Goal: Task Accomplishment & Management: Manage account settings

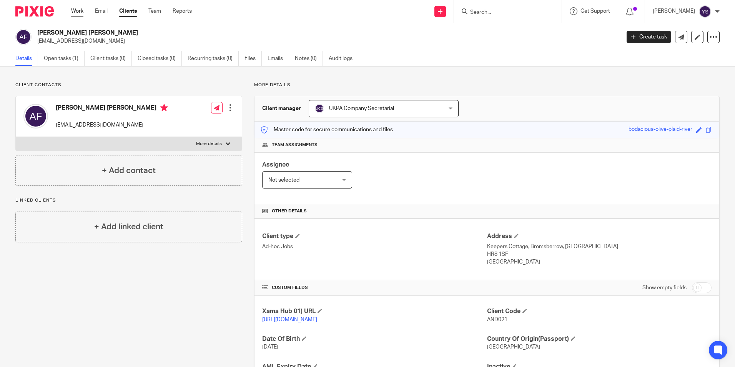
click at [77, 12] on link "Work" at bounding box center [77, 11] width 12 height 8
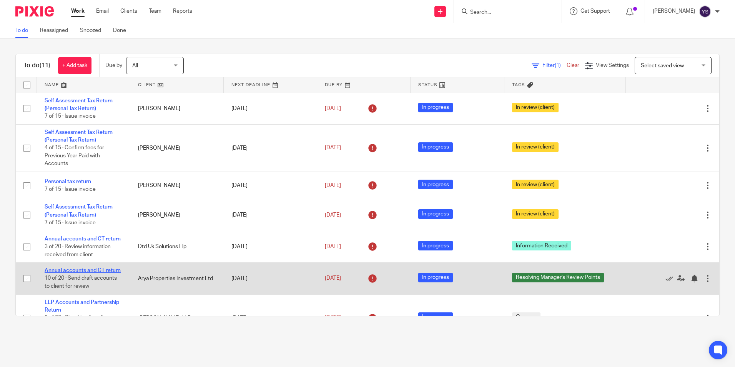
scroll to position [154, 0]
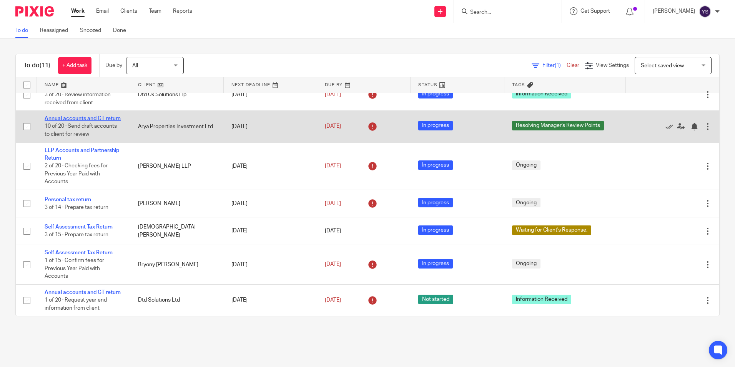
click at [55, 121] on link "Annual accounts and CT return" at bounding box center [83, 118] width 76 height 5
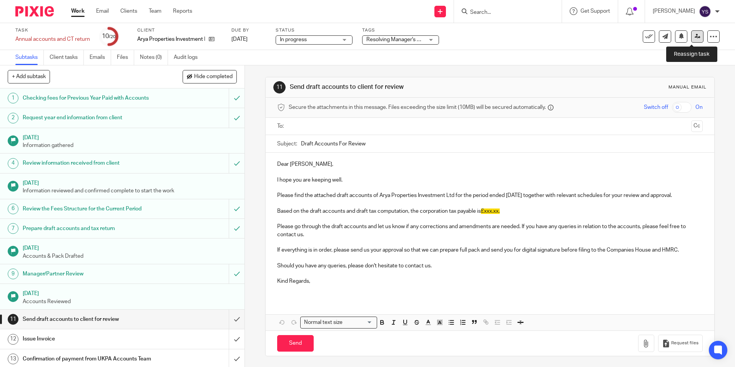
click at [695, 35] on icon at bounding box center [698, 36] width 6 height 6
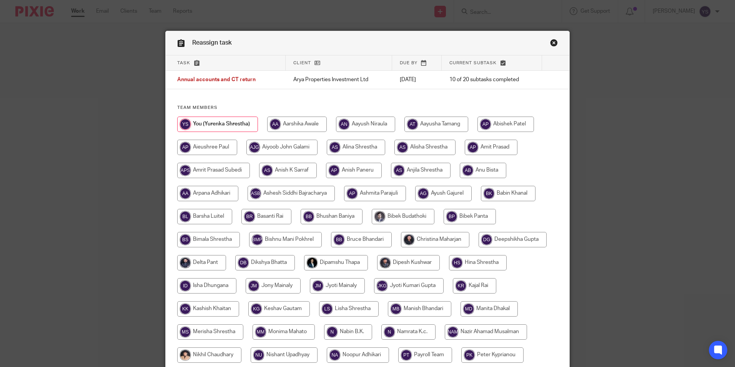
click at [429, 238] on input "radio" at bounding box center [435, 239] width 68 height 15
radio input "true"
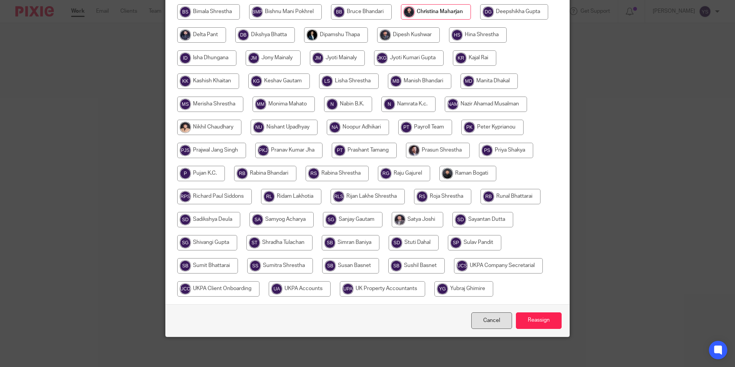
scroll to position [228, 0]
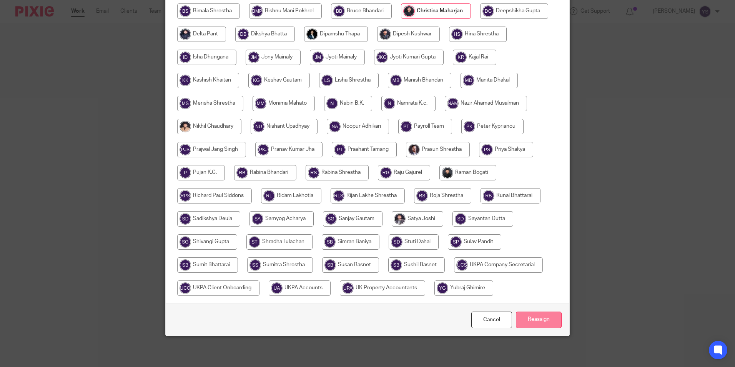
click at [523, 318] on input "Reassign" at bounding box center [539, 319] width 46 height 17
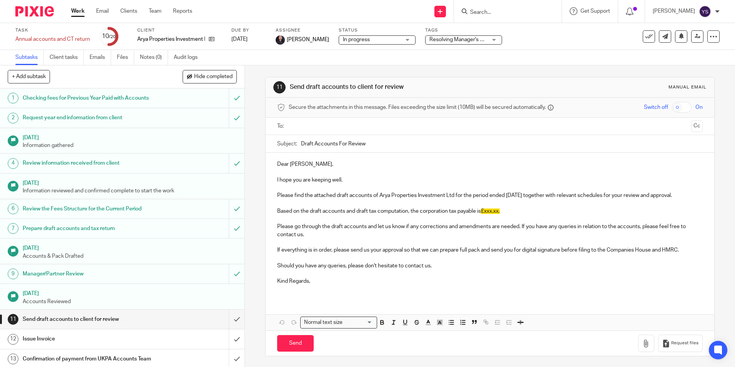
click at [79, 9] on link "Work" at bounding box center [77, 11] width 13 height 8
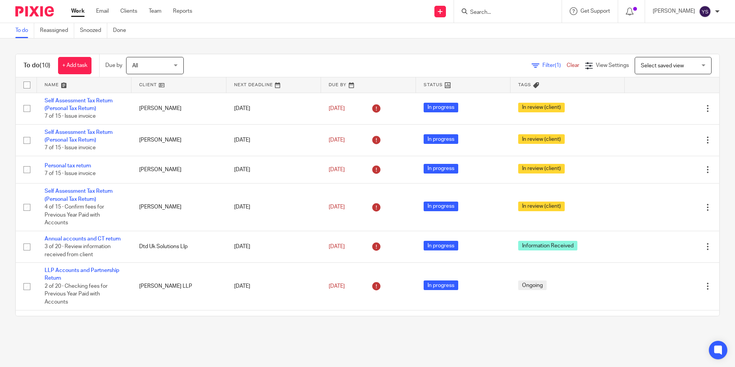
click at [481, 14] on input "Search" at bounding box center [503, 12] width 69 height 7
click at [523, 30] on div "To do Reassigned Snoozed Done" at bounding box center [367, 30] width 735 height 15
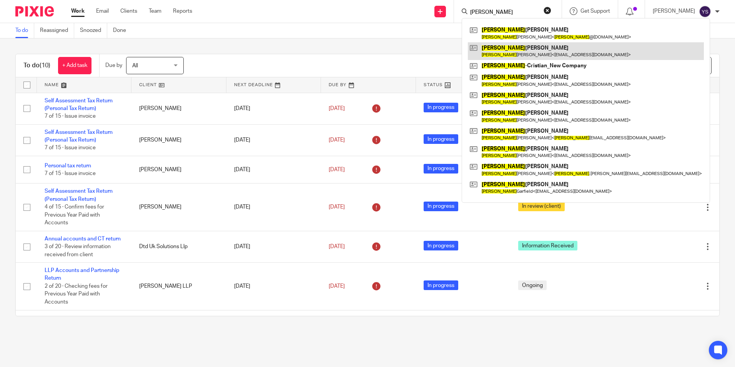
type input "[PERSON_NAME]"
click at [532, 51] on link at bounding box center [586, 51] width 236 height 18
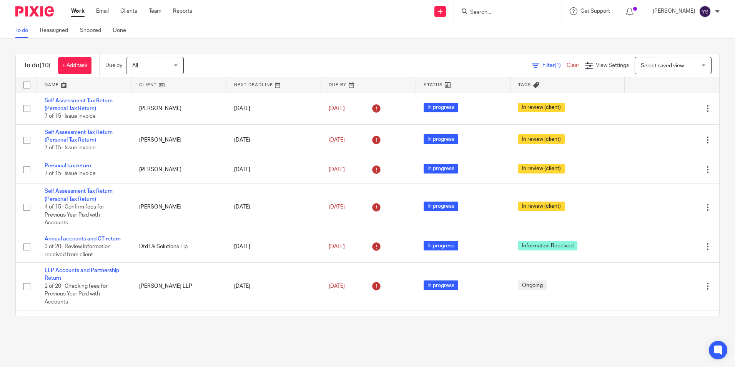
click at [518, 15] on input "Search" at bounding box center [503, 12] width 69 height 7
type input "hAZE"
click at [514, 28] on link at bounding box center [540, 33] width 145 height 18
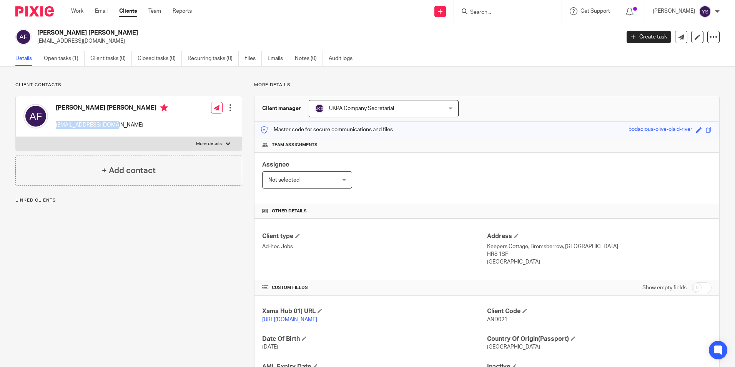
drag, startPoint x: 55, startPoint y: 124, endPoint x: 112, endPoint y: 126, distance: 57.7
click at [112, 126] on div "[PERSON_NAME] [PERSON_NAME] [EMAIL_ADDRESS][DOMAIN_NAME]" at bounding box center [95, 116] width 145 height 33
copy p "[EMAIL_ADDRESS][DOMAIN_NAME]"
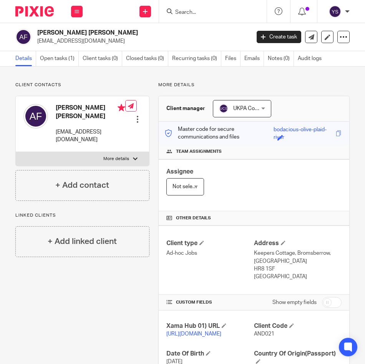
click at [125, 133] on div "Edit contact Create client from contact Export data Delete contact" at bounding box center [133, 124] width 16 height 48
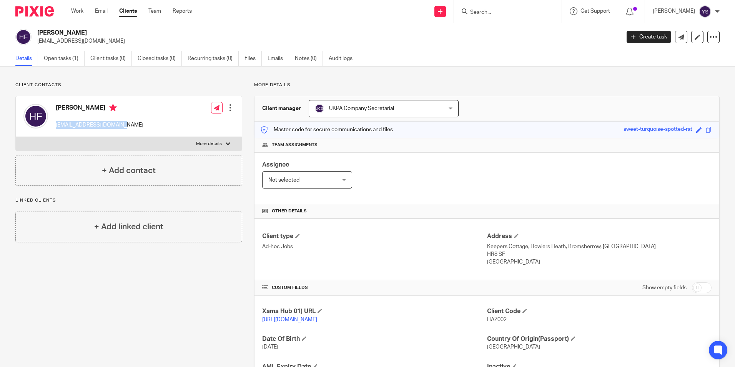
drag, startPoint x: 55, startPoint y: 124, endPoint x: 125, endPoint y: 126, distance: 70.4
click at [125, 126] on div "[PERSON_NAME] [EMAIL_ADDRESS][DOMAIN_NAME] Edit contact Create client from cont…" at bounding box center [129, 116] width 226 height 41
copy p "[EMAIL_ADDRESS][DOMAIN_NAME]"
click at [73, 11] on link "Work" at bounding box center [77, 11] width 12 height 8
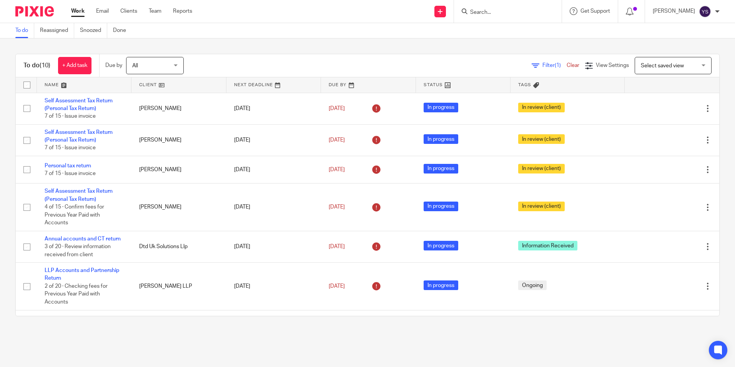
click at [514, 17] on div at bounding box center [508, 11] width 108 height 23
click at [473, 13] on input "Search" at bounding box center [503, 12] width 69 height 7
paste input "[EMAIL_ADDRESS][DOMAIN_NAME]"
type input "[EMAIL_ADDRESS][DOMAIN_NAME]"
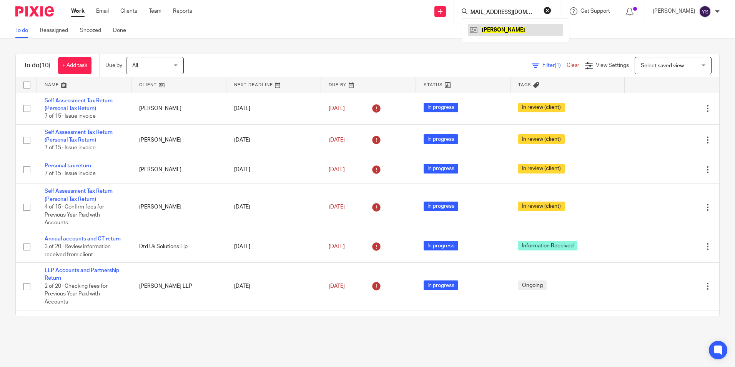
click at [486, 31] on link at bounding box center [515, 30] width 95 height 12
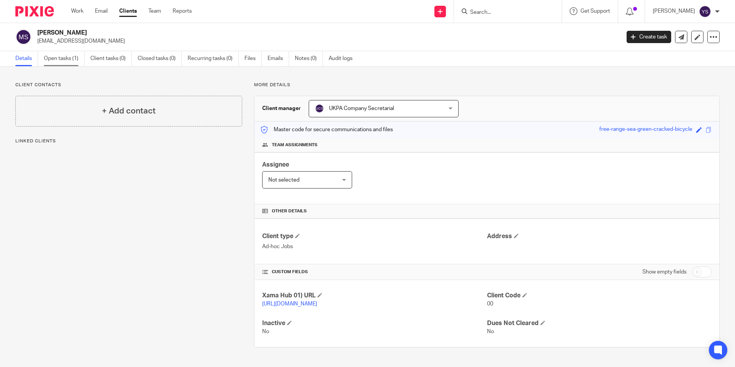
click at [58, 58] on link "Open tasks (1)" at bounding box center [64, 58] width 41 height 15
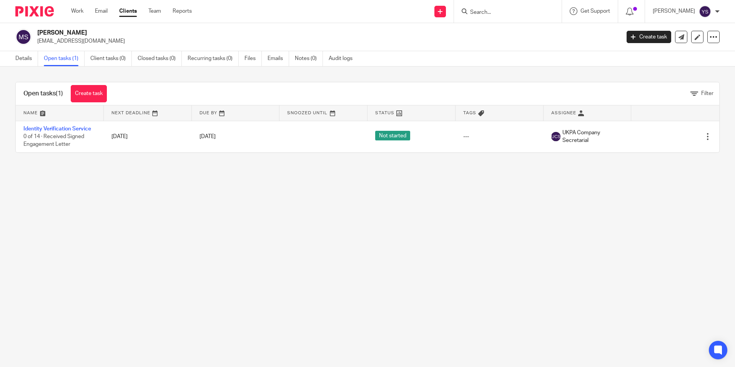
click at [83, 128] on link "Identity Verification Service" at bounding box center [57, 128] width 68 height 5
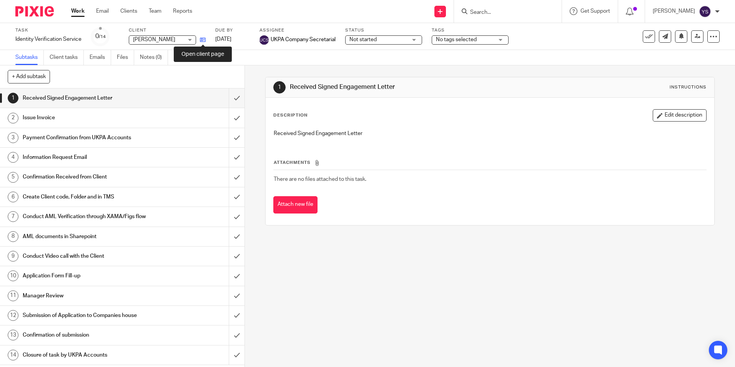
click at [205, 42] on icon at bounding box center [203, 40] width 6 height 6
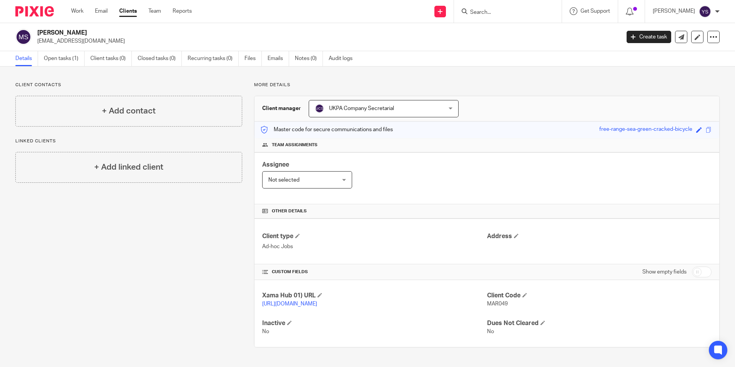
click at [159, 77] on div "Client contacts + Add contact Linked clients + Add linked client More details C…" at bounding box center [367, 215] width 735 height 296
click at [66, 61] on link "Open tasks (1)" at bounding box center [64, 58] width 41 height 15
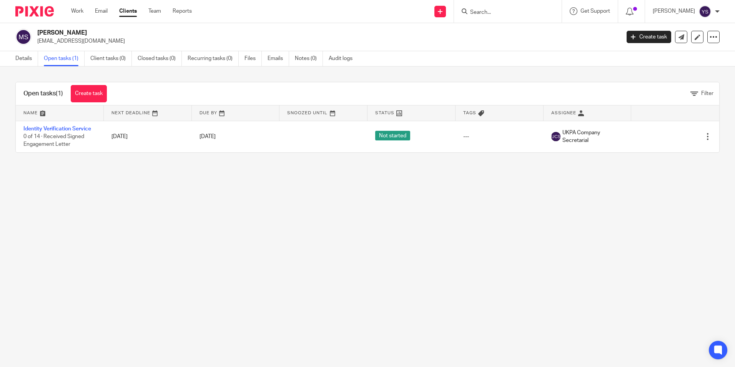
click at [53, 127] on link "Identity Verification Service" at bounding box center [57, 128] width 68 height 5
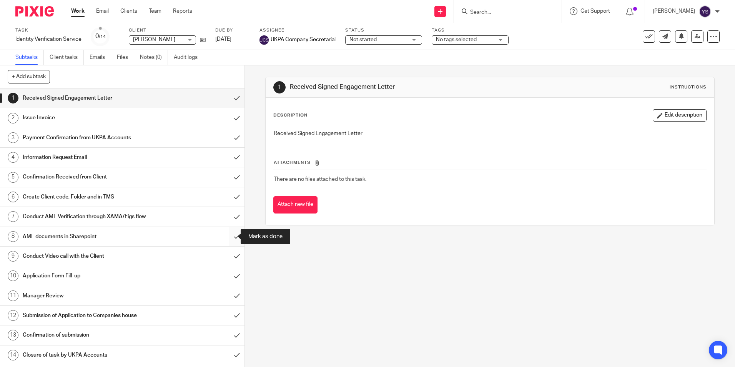
click at [228, 235] on input "submit" at bounding box center [122, 236] width 245 height 19
click at [199, 42] on link at bounding box center [201, 40] width 10 height 8
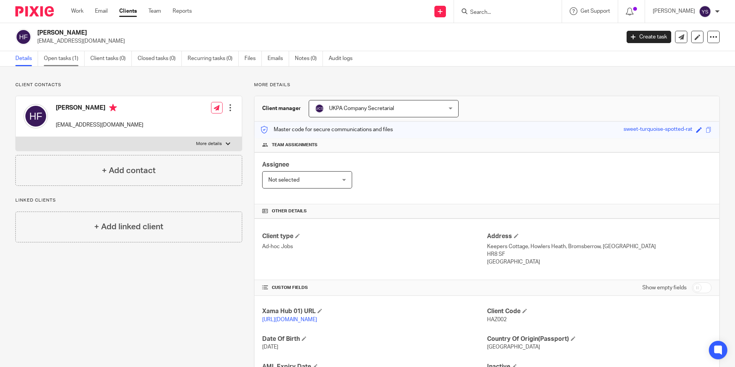
click at [70, 55] on link "Open tasks (1)" at bounding box center [64, 58] width 41 height 15
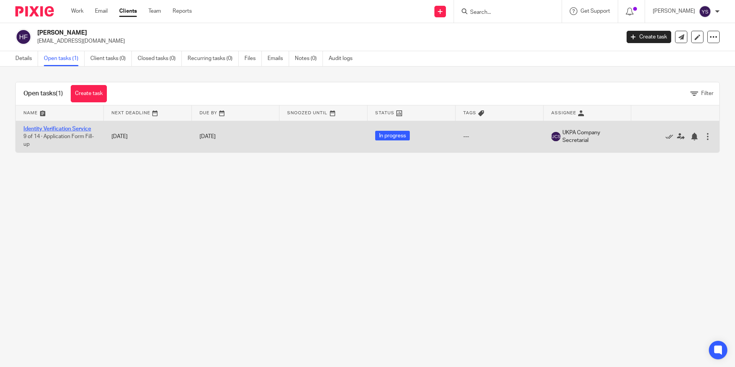
click at [69, 127] on link "Identity Verification Service" at bounding box center [57, 128] width 68 height 5
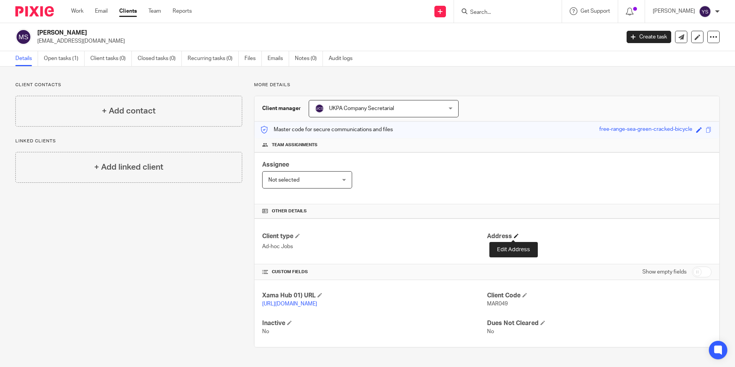
click at [515, 237] on span at bounding box center [516, 235] width 5 height 5
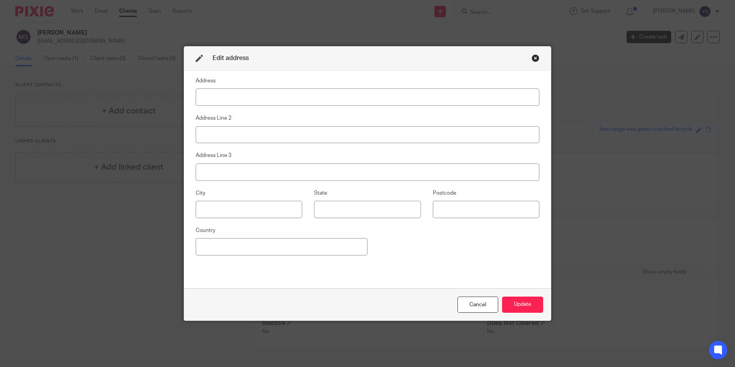
type input "L"
type input "Kingsmere"
click at [216, 138] on input at bounding box center [368, 134] width 344 height 17
type input "Old Ave"
click at [224, 171] on input at bounding box center [368, 171] width 344 height 17
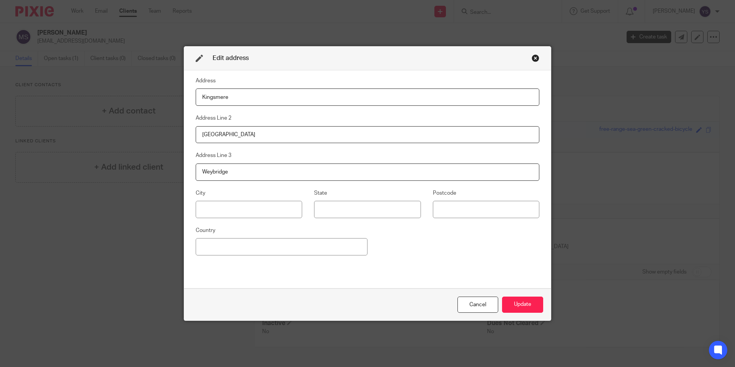
type input "Weybridge"
type input "KT13 0QD"
click at [285, 248] on input at bounding box center [282, 246] width 172 height 17
type input "United Kingdom"
type input "London"
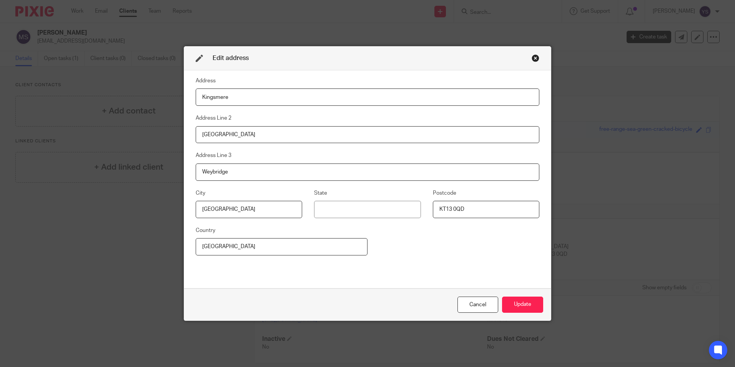
drag, startPoint x: 230, startPoint y: 208, endPoint x: 188, endPoint y: 209, distance: 41.5
click at [188, 209] on fieldset "City London" at bounding box center [243, 203] width 118 height 30
click at [430, 267] on div "Address Kingsmere Address Line 2 Old Ave Address Line 3 Weybridge City State Po…" at bounding box center [368, 179] width 344 height 206
click at [515, 304] on button "Update" at bounding box center [522, 304] width 41 height 17
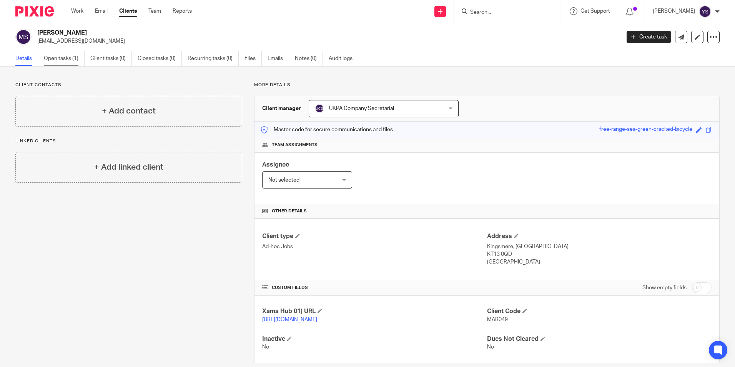
click at [56, 56] on link "Open tasks (1)" at bounding box center [64, 58] width 41 height 15
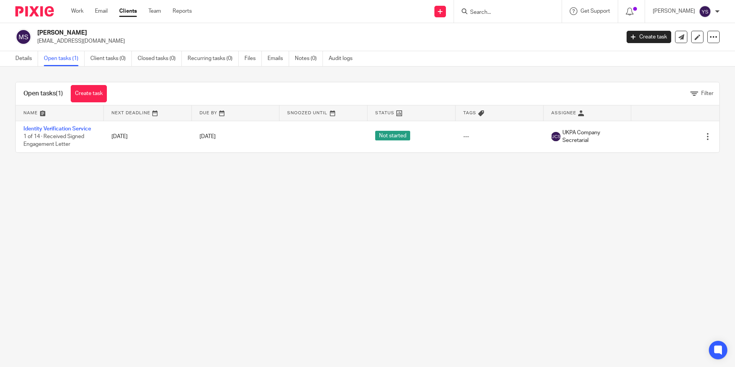
drag, startPoint x: 37, startPoint y: 40, endPoint x: 107, endPoint y: 43, distance: 70.8
click at [107, 43] on div "Mary Sharman marysharman@hotmail.co.uk" at bounding box center [315, 37] width 600 height 16
copy p "marysharman@hotmail.co.uk"
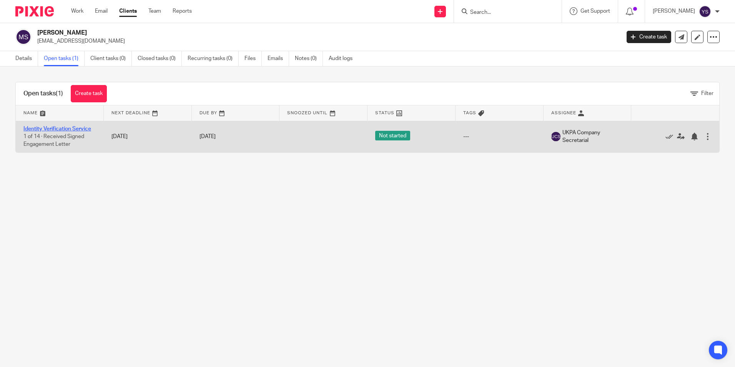
click at [49, 130] on link "Identity Verification Service" at bounding box center [57, 128] width 68 height 5
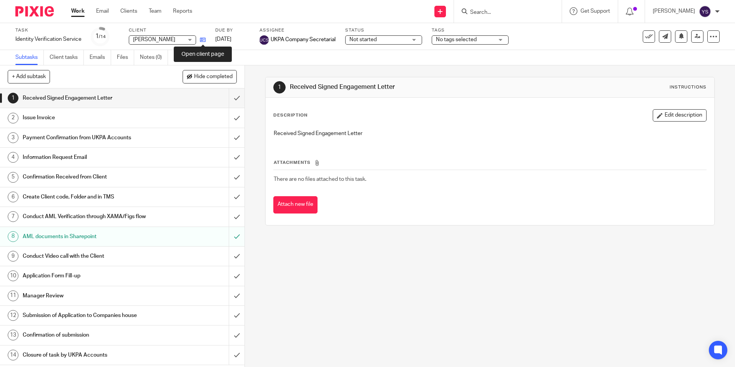
click at [201, 40] on icon at bounding box center [203, 40] width 6 height 6
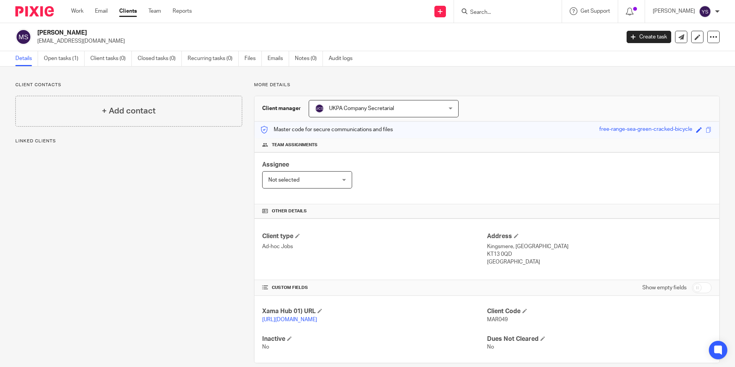
scroll to position [19, 0]
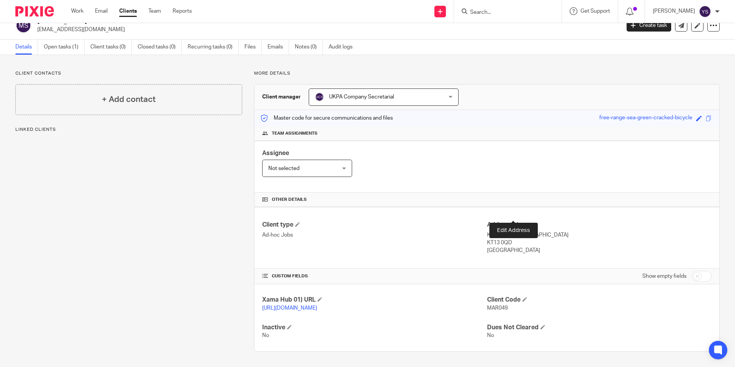
click at [514, 222] on span at bounding box center [516, 224] width 5 height 5
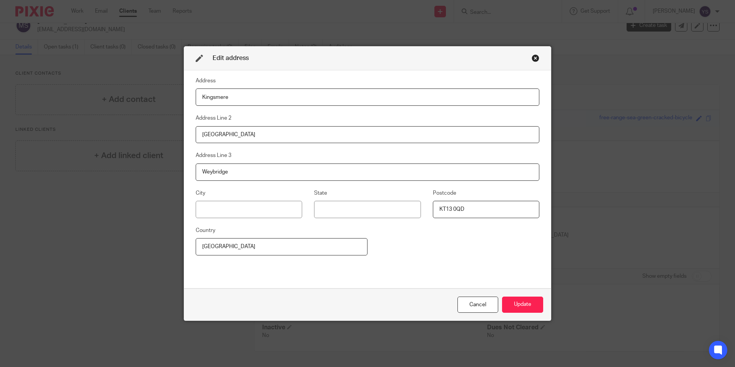
drag, startPoint x: 231, startPoint y: 172, endPoint x: 176, endPoint y: 173, distance: 55.0
click at [176, 173] on div "Edit address Address Kingsmere Address Line 2 Old Ave Address Line 3 Weybridge …" at bounding box center [367, 183] width 735 height 367
click at [210, 210] on input at bounding box center [249, 209] width 106 height 17
paste input "Weybridge"
type input "Weybridge"
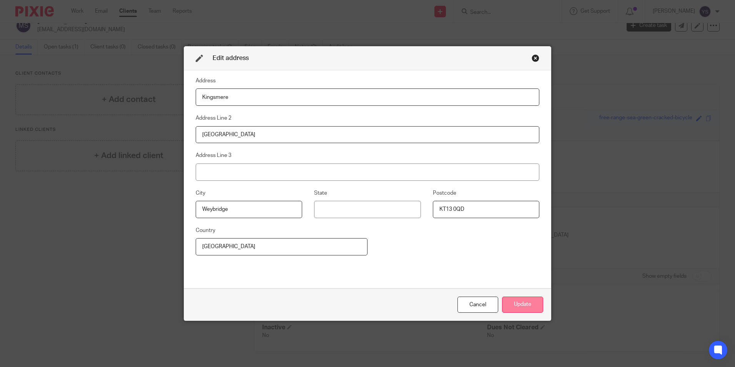
click at [532, 308] on button "Update" at bounding box center [522, 304] width 41 height 17
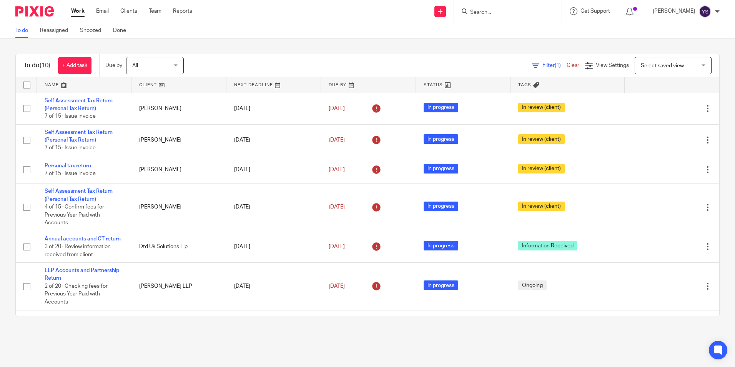
click at [469, 8] on form at bounding box center [510, 12] width 82 height 10
click at [483, 11] on input "Search" at bounding box center [503, 12] width 69 height 7
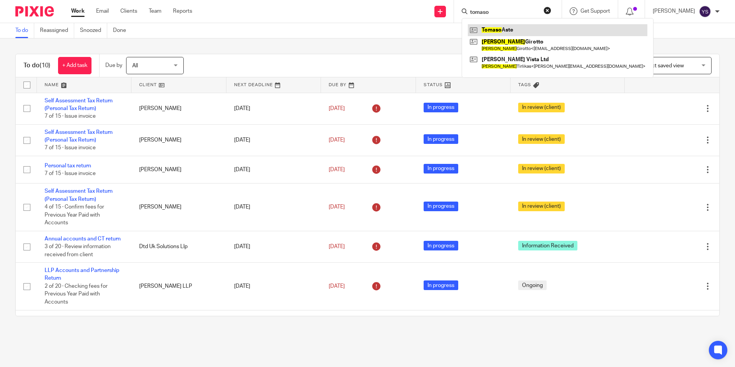
type input "tomaso"
click at [511, 31] on link at bounding box center [558, 30] width 180 height 12
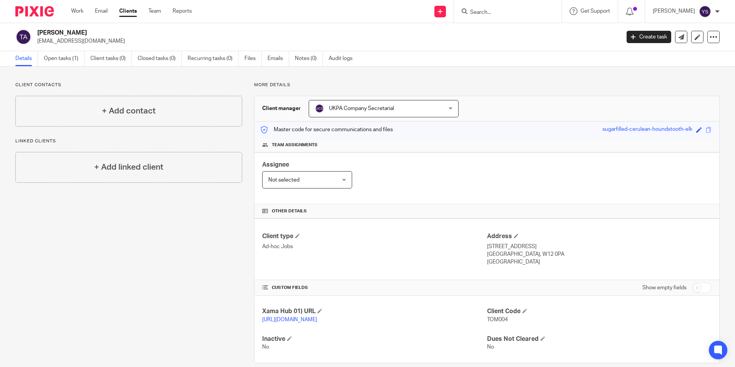
drag, startPoint x: 38, startPoint y: 42, endPoint x: 96, endPoint y: 40, distance: 58.1
click at [96, 40] on p "[EMAIL_ADDRESS][DOMAIN_NAME]" at bounding box center [326, 41] width 578 height 8
copy p "[EMAIL_ADDRESS][DOMAIN_NAME]"
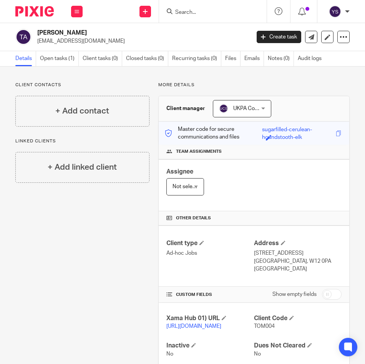
click at [193, 77] on div "Client contacts + Add contact Linked clients + Add linked client More details C…" at bounding box center [182, 226] width 365 height 318
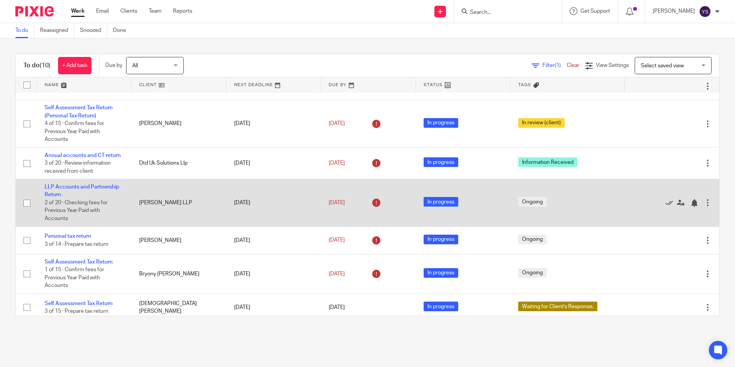
scroll to position [120, 0]
